Goal: Task Accomplishment & Management: Complete application form

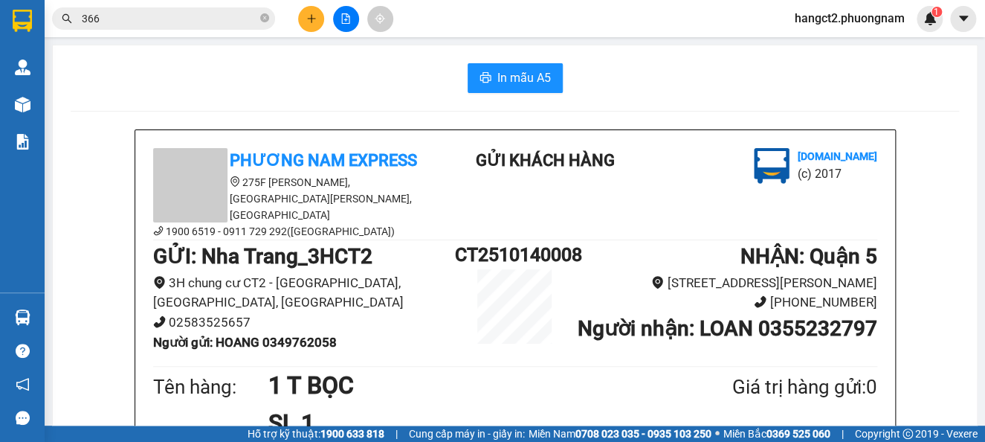
click at [318, 28] on button at bounding box center [311, 19] width 26 height 26
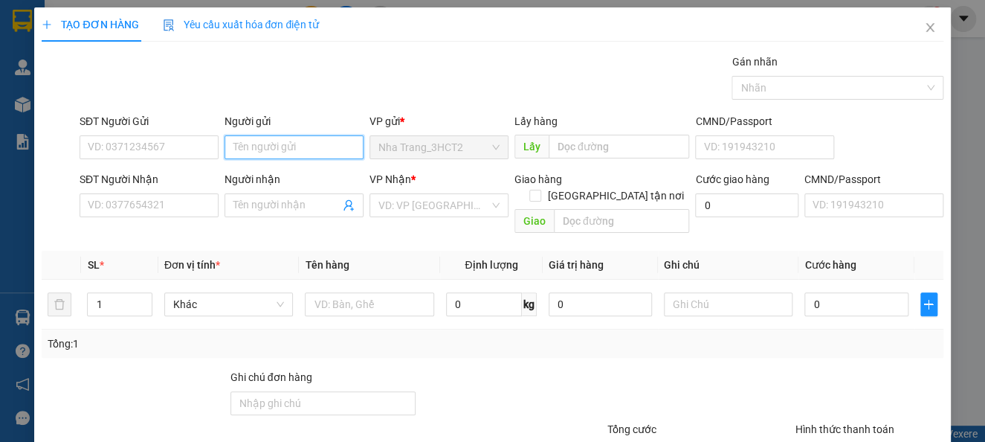
click at [271, 157] on input "Người gửi" at bounding box center [294, 147] width 139 height 24
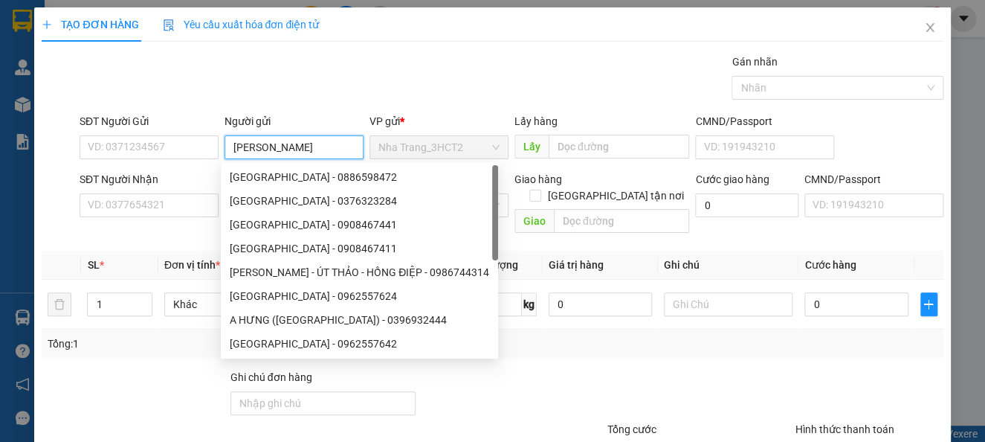
drag, startPoint x: 289, startPoint y: 153, endPoint x: 196, endPoint y: 164, distance: 93.5
click at [196, 164] on div "SĐT Người Gửi VD: 0371234567 Người gửi [PERSON_NAME] VP gửi * [GEOGRAPHIC_DATA]…" at bounding box center [512, 139] width 870 height 52
type input "[PERSON_NAME]"
click at [126, 229] on div "Transit Pickup Surcharge Ids Transit Deliver Surcharge Ids Transit Deliver Surc…" at bounding box center [492, 296] width 901 height 484
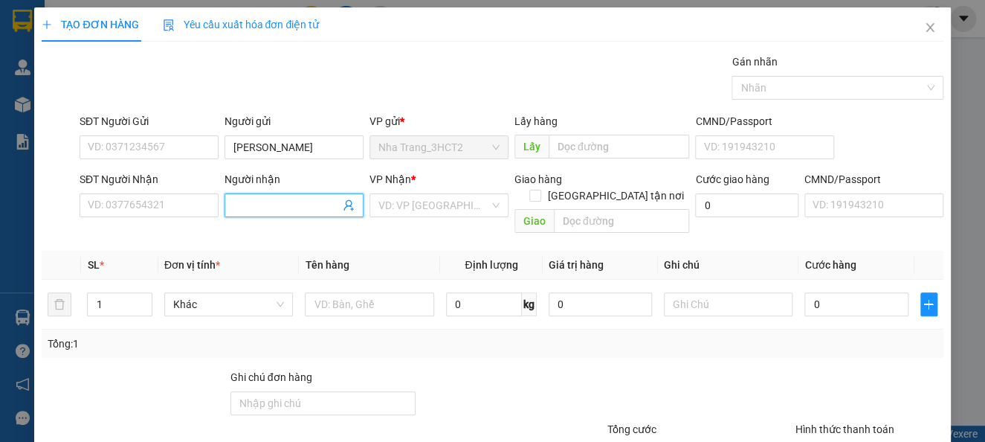
click at [292, 202] on input "Người nhận" at bounding box center [287, 205] width 106 height 16
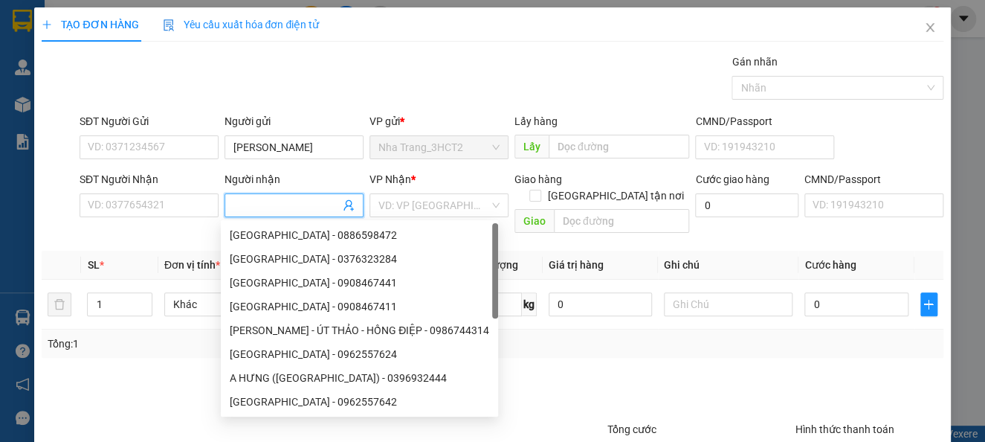
paste input "[PERSON_NAME]"
type input "[PERSON_NAME]"
click at [403, 208] on input "search" at bounding box center [434, 205] width 111 height 22
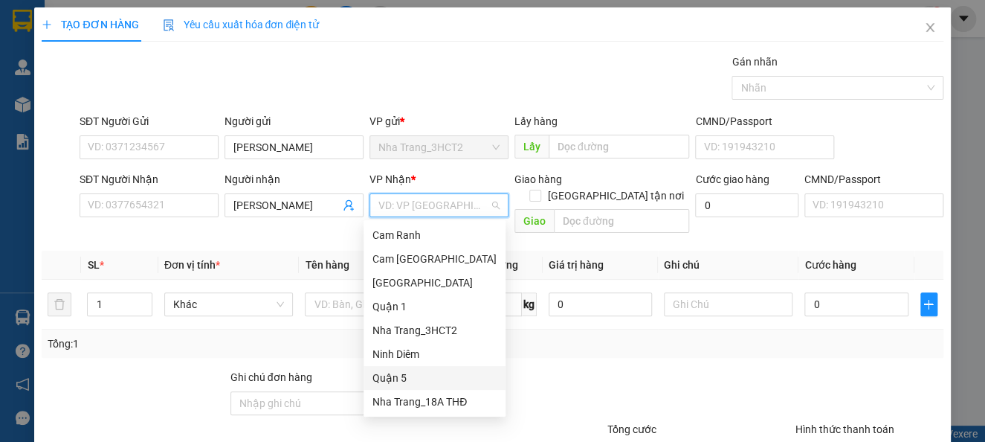
click at [405, 379] on div "Quận 5" at bounding box center [435, 378] width 124 height 16
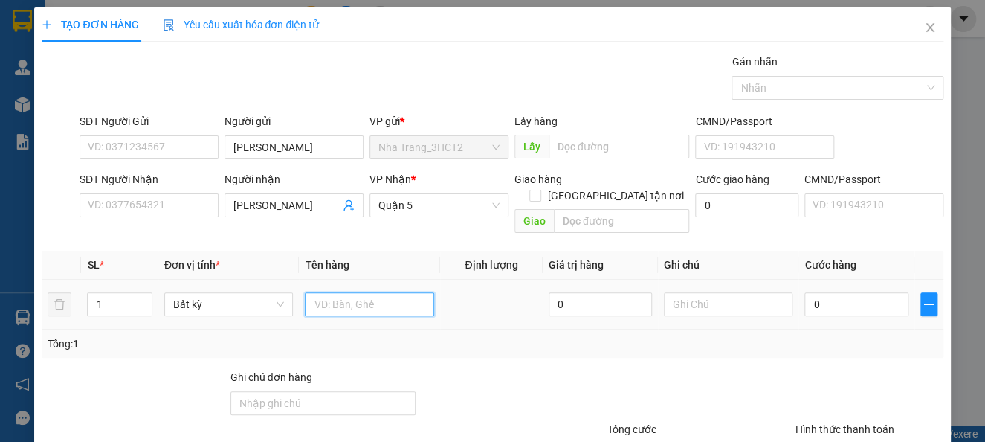
click at [340, 292] on input "text" at bounding box center [369, 304] width 129 height 24
type input "11 MÓN"
click at [815, 292] on input "0" at bounding box center [856, 304] width 103 height 24
type input "2"
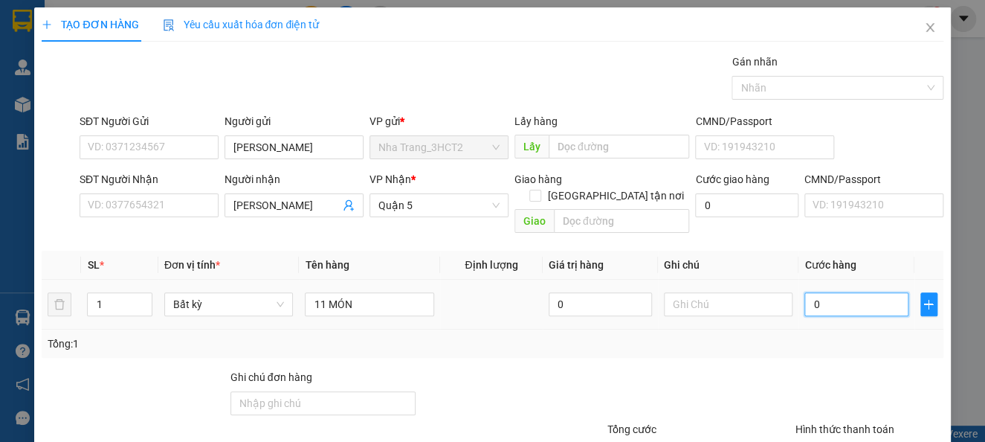
type input "2"
type input "27"
type input "270"
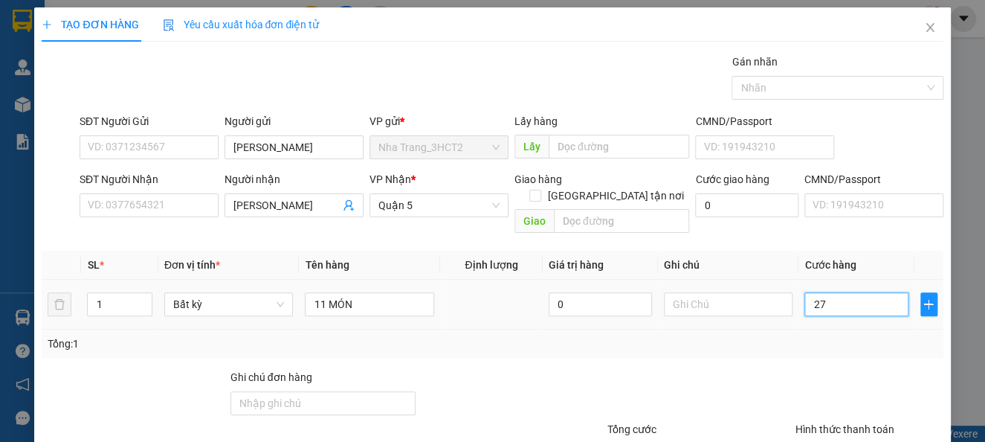
type input "270"
type input "2.700"
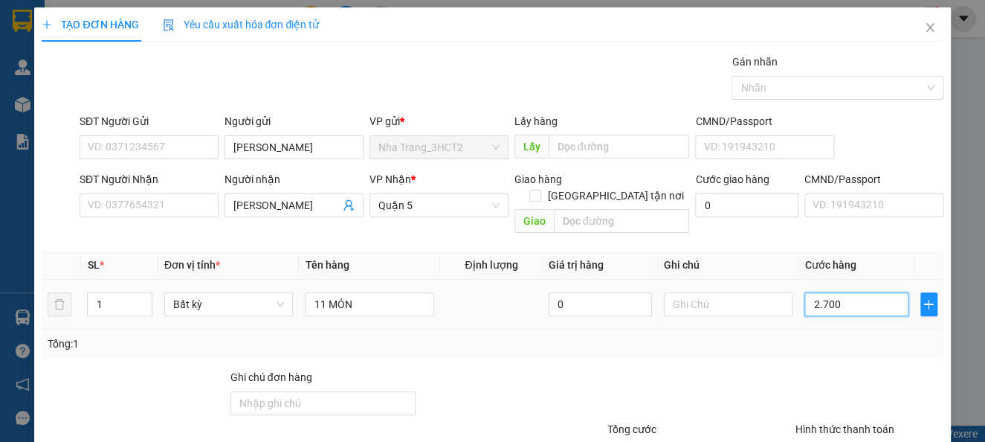
type input "27.000"
type input "270.000"
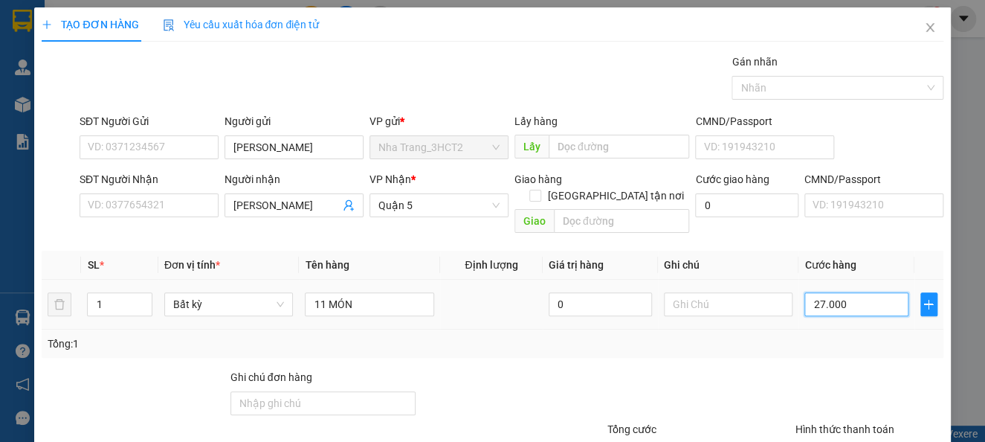
type input "270.000"
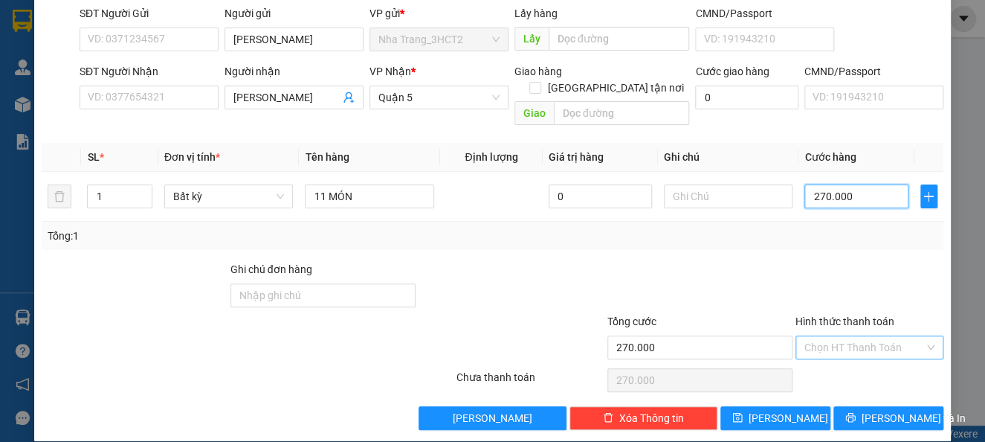
type input "270.000"
click at [845, 336] on input "Hình thức thanh toán" at bounding box center [865, 347] width 120 height 22
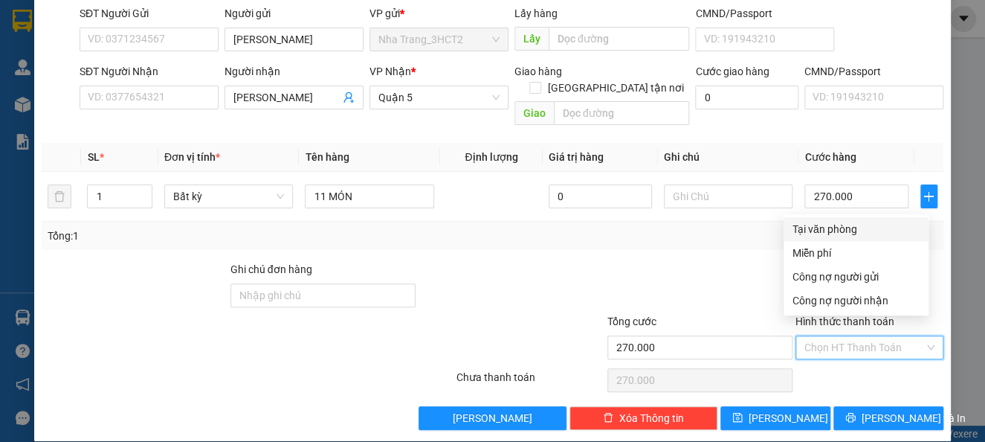
click at [823, 225] on div "Tại văn phòng" at bounding box center [856, 229] width 127 height 16
type input "0"
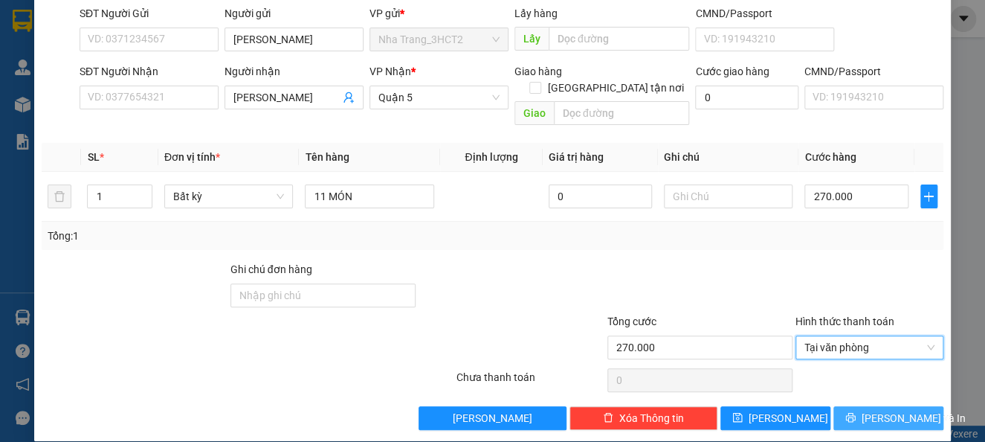
click at [886, 410] on span "[PERSON_NAME] và In" at bounding box center [914, 418] width 104 height 16
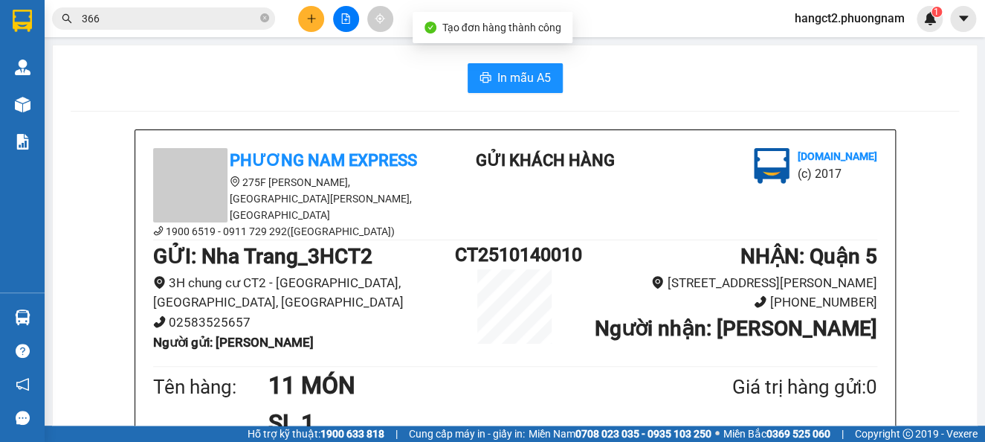
click at [497, 72] on span "In mẫu A5" at bounding box center [524, 77] width 54 height 19
